Goal: Information Seeking & Learning: Learn about a topic

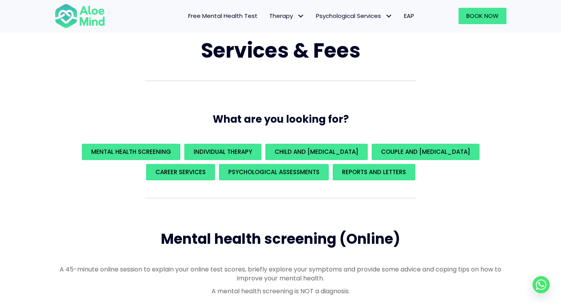
scroll to position [47, 0]
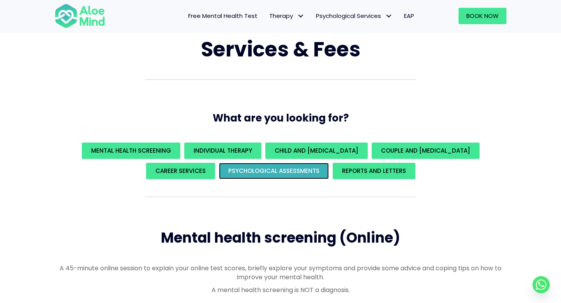
click at [301, 171] on span "Psychological assessments" at bounding box center [273, 171] width 91 height 8
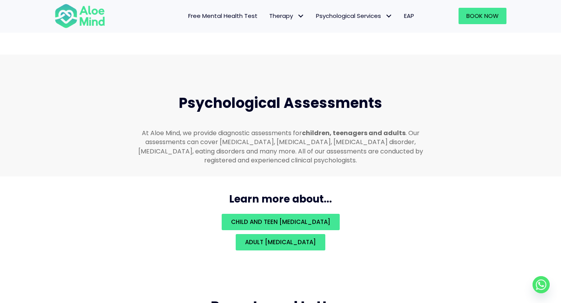
scroll to position [1655, 0]
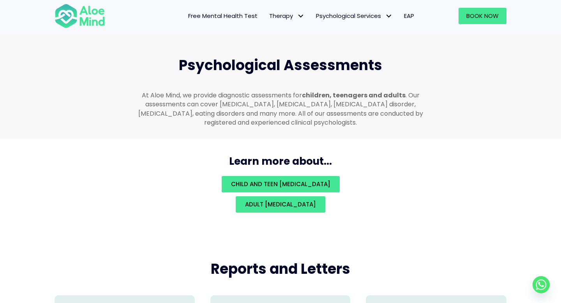
click at [382, 154] on h3 "Learn more about..." at bounding box center [281, 161] width 468 height 14
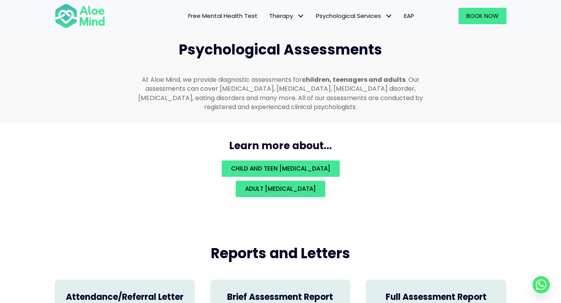
scroll to position [1686, 0]
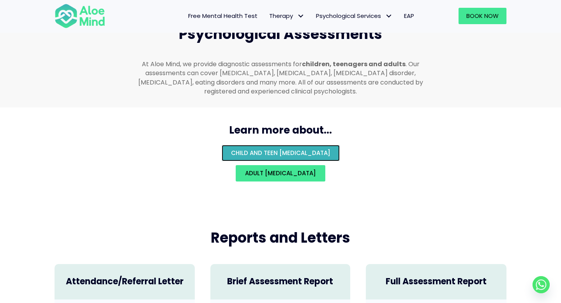
click at [331, 149] on span "Child and teen [MEDICAL_DATA]" at bounding box center [280, 153] width 99 height 8
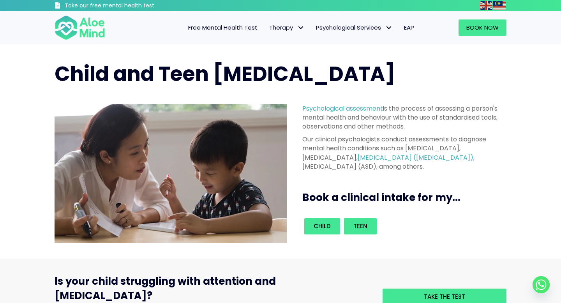
click at [540, 131] on div "Child and Teen Psychological Assessment Psychological assessment is the process…" at bounding box center [280, 151] width 561 height 214
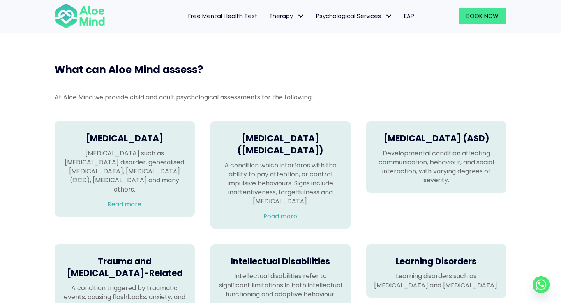
scroll to position [626, 0]
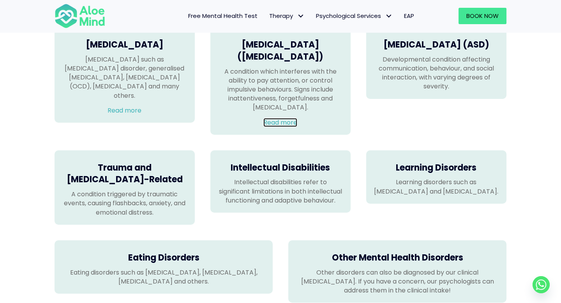
click at [275, 121] on link "Read more" at bounding box center [281, 122] width 34 height 9
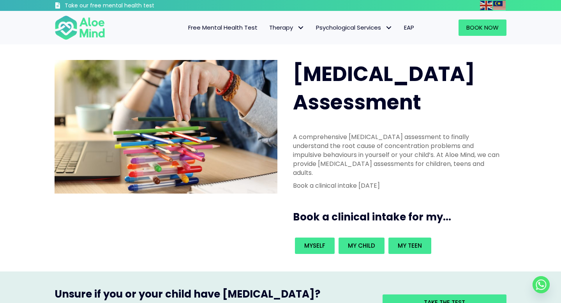
click at [492, 202] on div "Book a clinical intake for my..." at bounding box center [401, 215] width 217 height 26
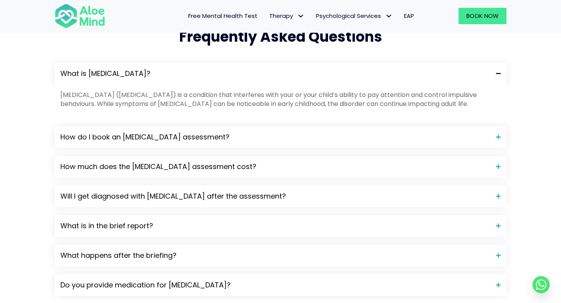
scroll to position [815, 0]
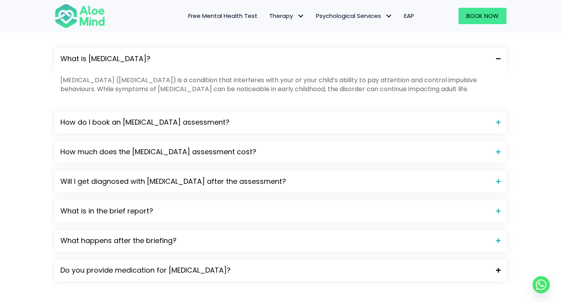
click at [495, 268] on span at bounding box center [496, 270] width 11 height 5
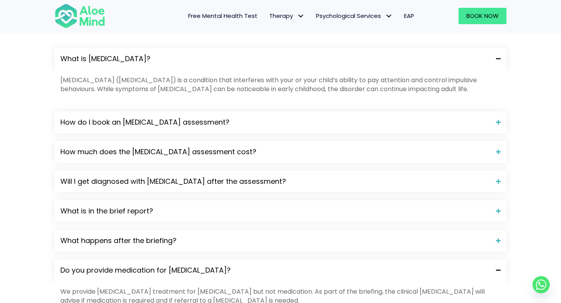
click at [542, 229] on div "Frequently Asked Questions What is ADHD? Attention-deficit hyperactivity disord…" at bounding box center [280, 168] width 561 height 342
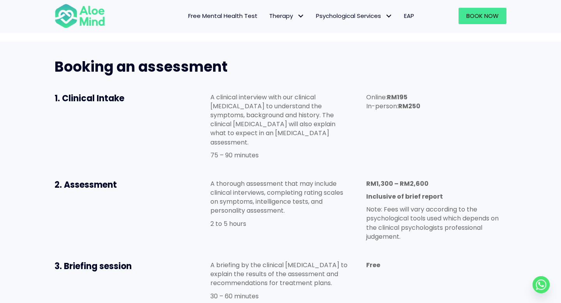
scroll to position [390, 0]
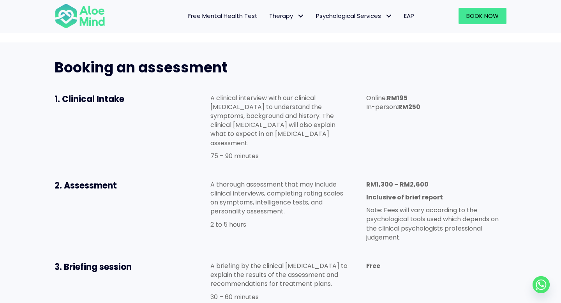
click at [257, 152] on p "75 – 90 minutes" at bounding box center [281, 156] width 140 height 9
drag, startPoint x: 409, startPoint y: 136, endPoint x: 427, endPoint y: 134, distance: 17.8
click at [427, 180] on p "RM1,300 – RM2,600" at bounding box center [437, 184] width 140 height 9
click at [428, 121] on div "1. Clinical Intake A clinical interview with our clinical psychologist to under…" at bounding box center [281, 129] width 468 height 87
drag, startPoint x: 411, startPoint y: 139, endPoint x: 428, endPoint y: 138, distance: 17.2
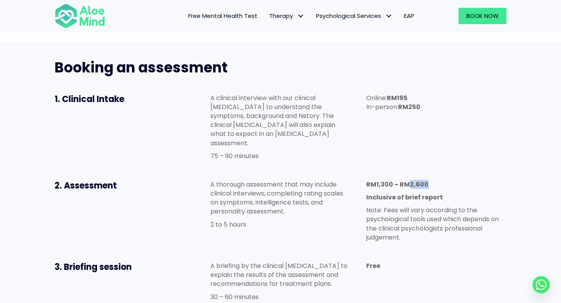
click at [428, 180] on p "RM1,300 – RM2,600" at bounding box center [437, 184] width 140 height 9
click at [458, 180] on p "RM1,300 – RM2,600" at bounding box center [437, 184] width 140 height 9
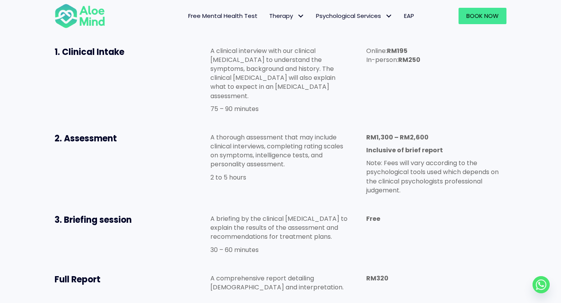
scroll to position [453, 0]
